Goal: Information Seeking & Learning: Learn about a topic

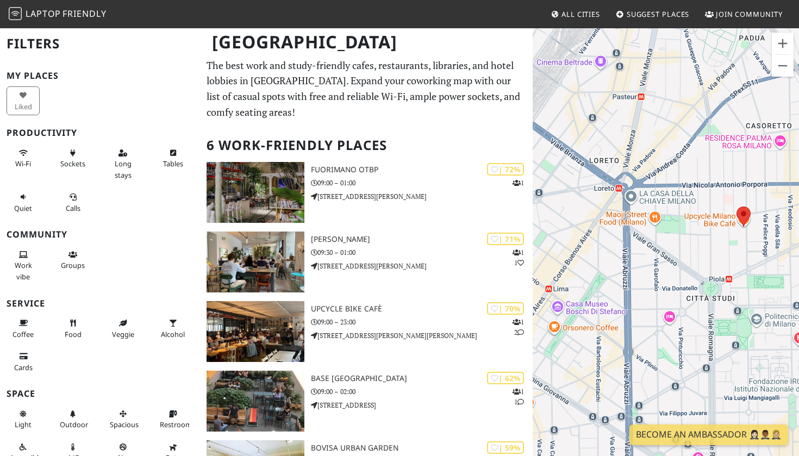
drag, startPoint x: 743, startPoint y: 297, endPoint x: 579, endPoint y: 241, distance: 172.9
click at [579, 245] on div at bounding box center [666, 255] width 266 height 456
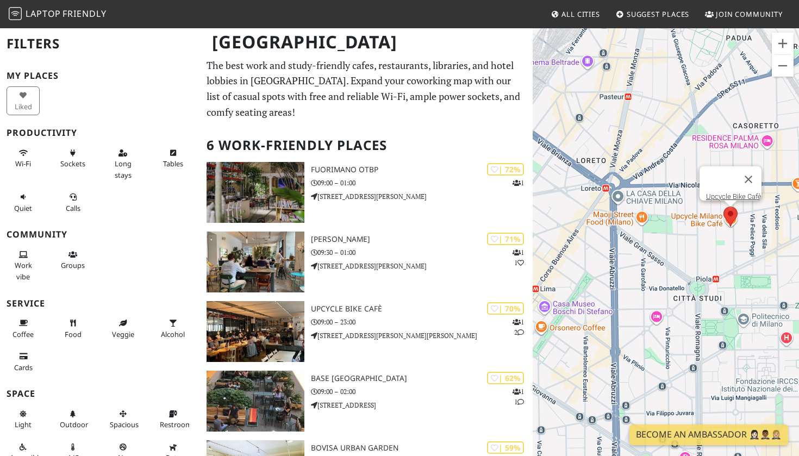
click at [724, 207] on area at bounding box center [724, 207] width 0 height 0
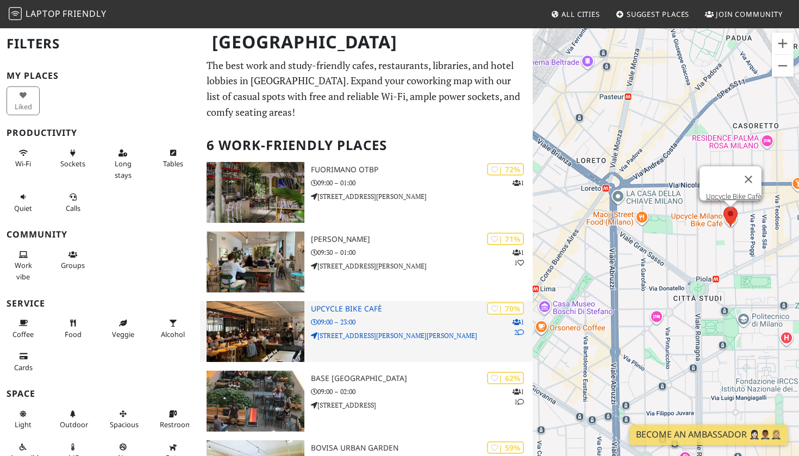
click at [365, 307] on h3 "Upcycle Bike Cafè" at bounding box center [422, 308] width 222 height 9
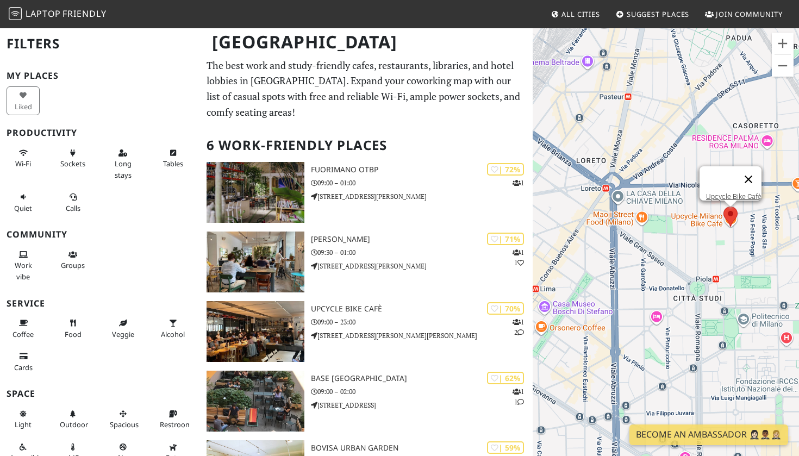
click at [759, 170] on button "Close" at bounding box center [749, 179] width 26 height 26
click at [753, 169] on button "Close" at bounding box center [749, 179] width 26 height 26
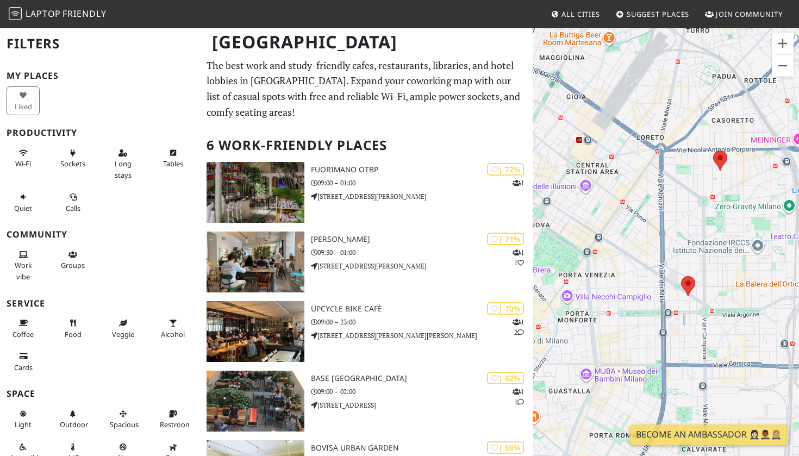
drag, startPoint x: 625, startPoint y: 224, endPoint x: 640, endPoint y: 199, distance: 29.6
click at [640, 199] on div at bounding box center [666, 255] width 266 height 456
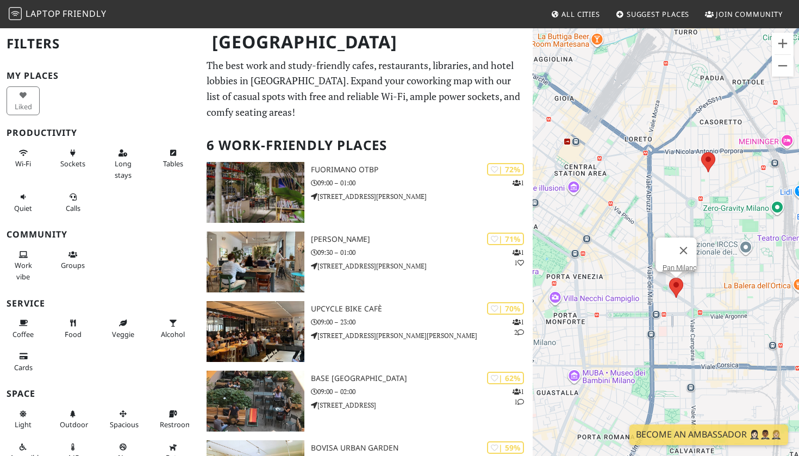
click at [669, 278] on area at bounding box center [669, 278] width 0 height 0
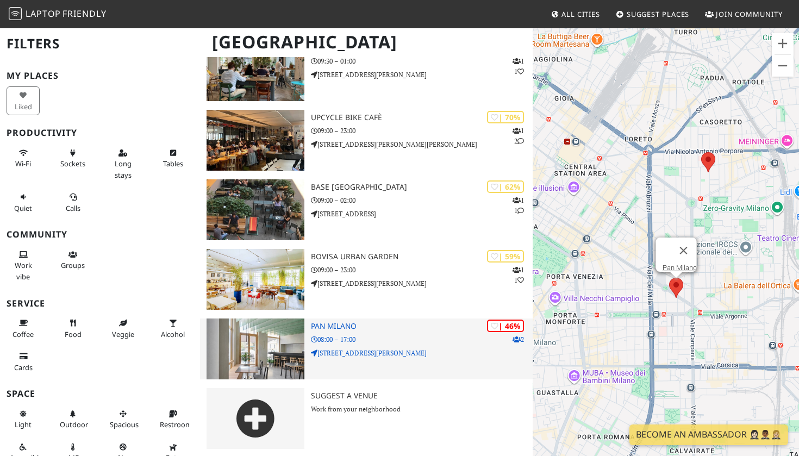
scroll to position [191, 0]
click at [433, 344] on div "| 46% 2 Pan Milano 08:00 – 17:00 Via Leopoldo Cicognara, 19" at bounding box center [422, 349] width 222 height 61
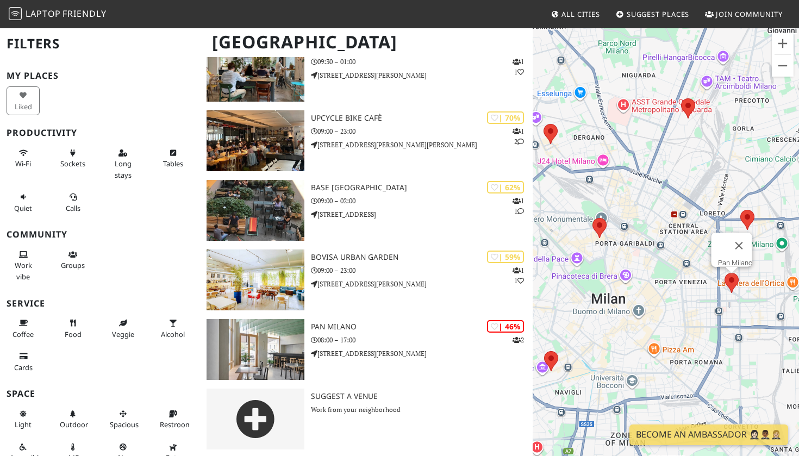
drag, startPoint x: 675, startPoint y: 306, endPoint x: 618, endPoint y: 300, distance: 56.9
click at [618, 300] on div "Pan Milano" at bounding box center [666, 255] width 266 height 456
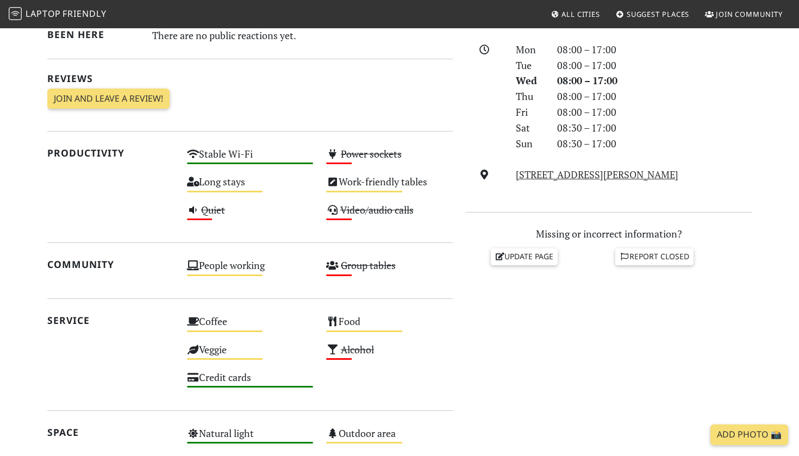
scroll to position [304, 0]
